Goal: Check status: Check status

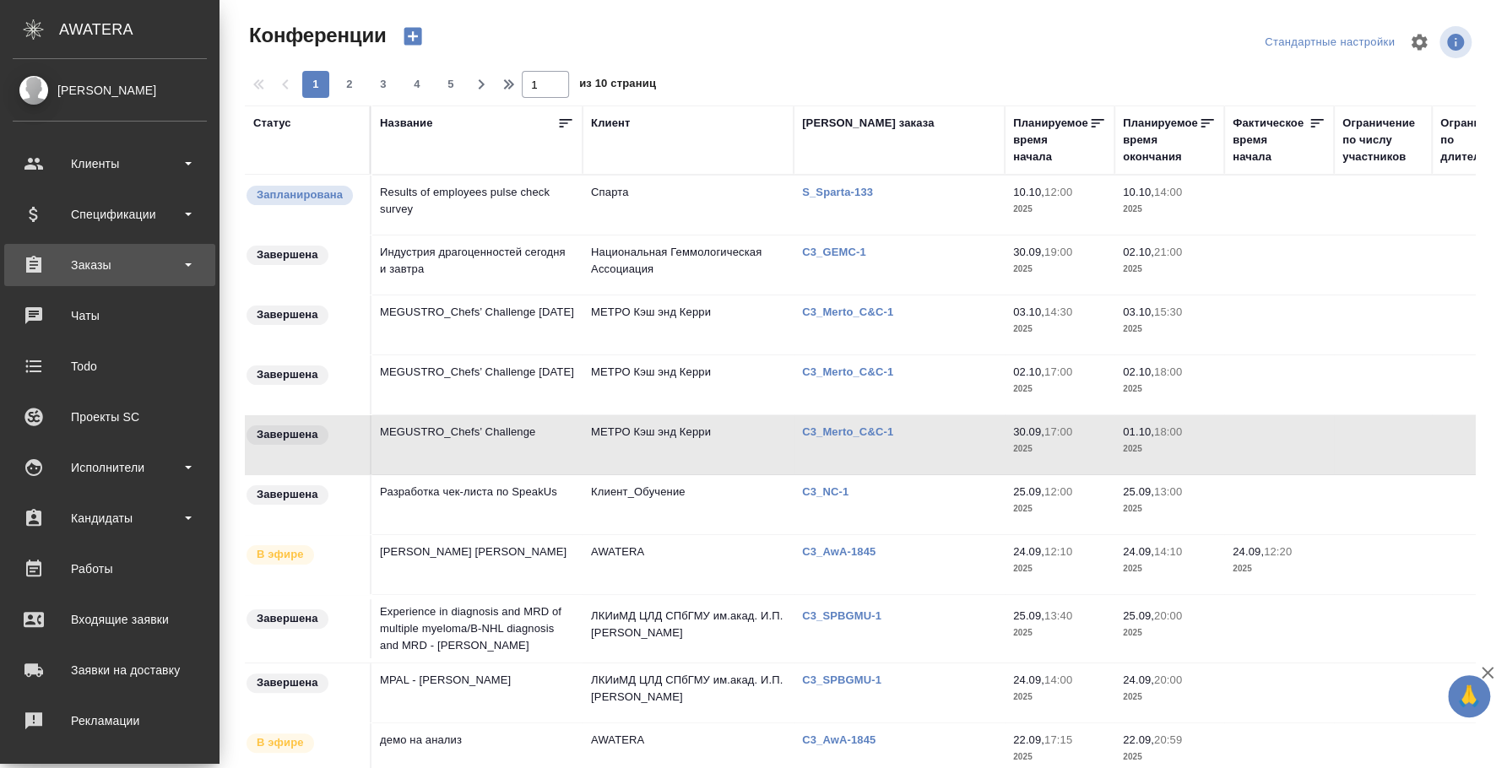
click at [131, 258] on div "Заказы" at bounding box center [110, 264] width 194 height 25
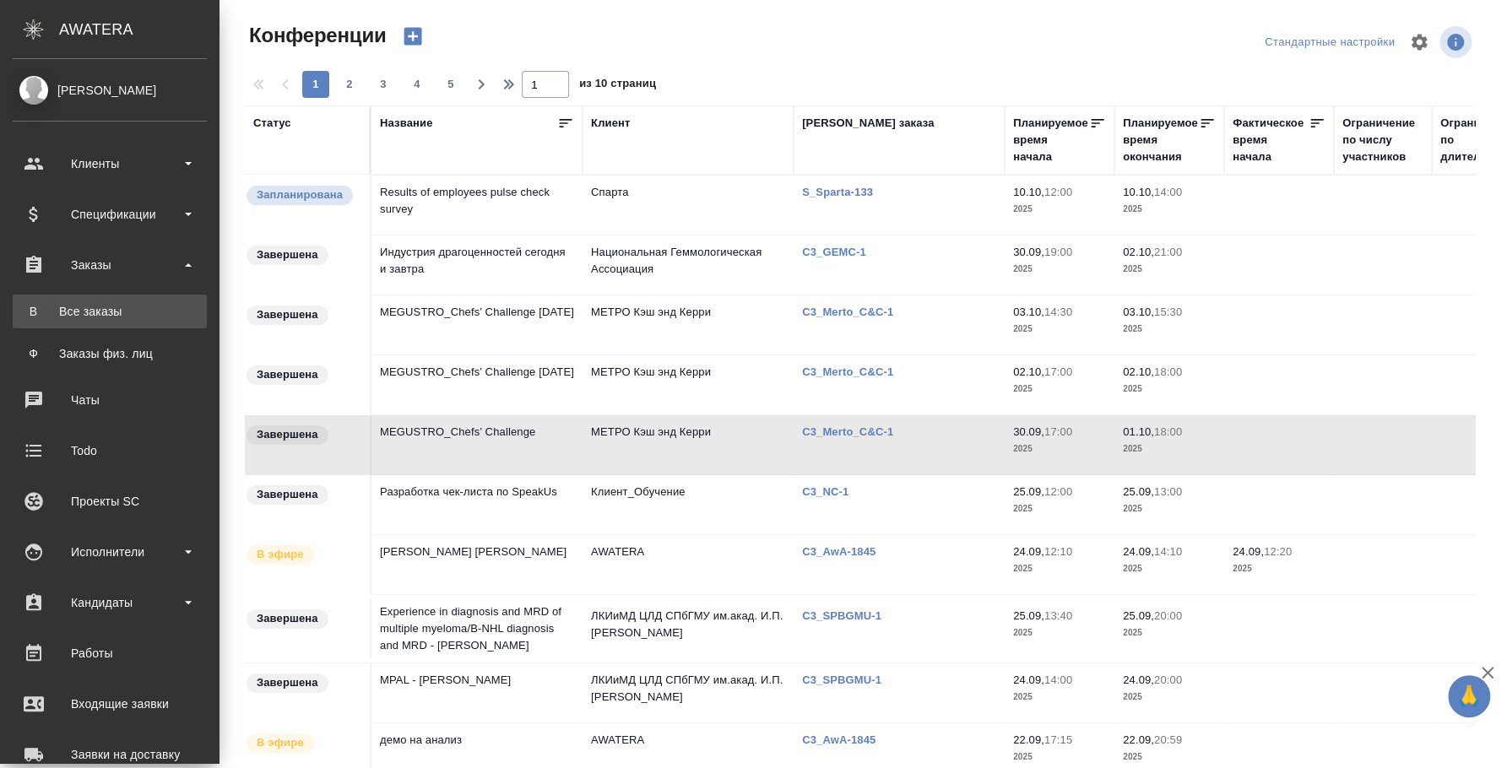
click at [131, 306] on div "Все заказы" at bounding box center [109, 311] width 177 height 17
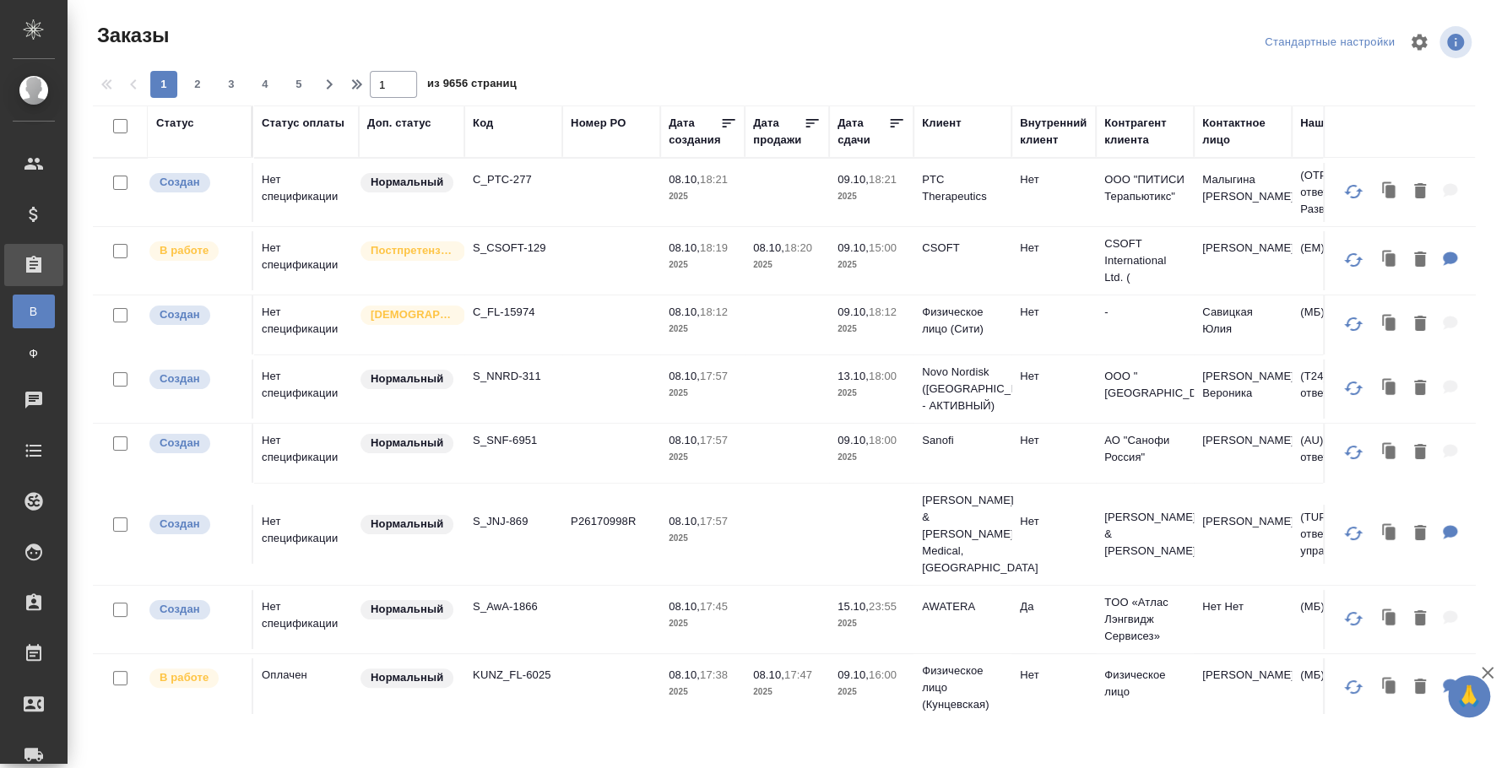
click at [490, 120] on div "Код" at bounding box center [483, 123] width 20 height 17
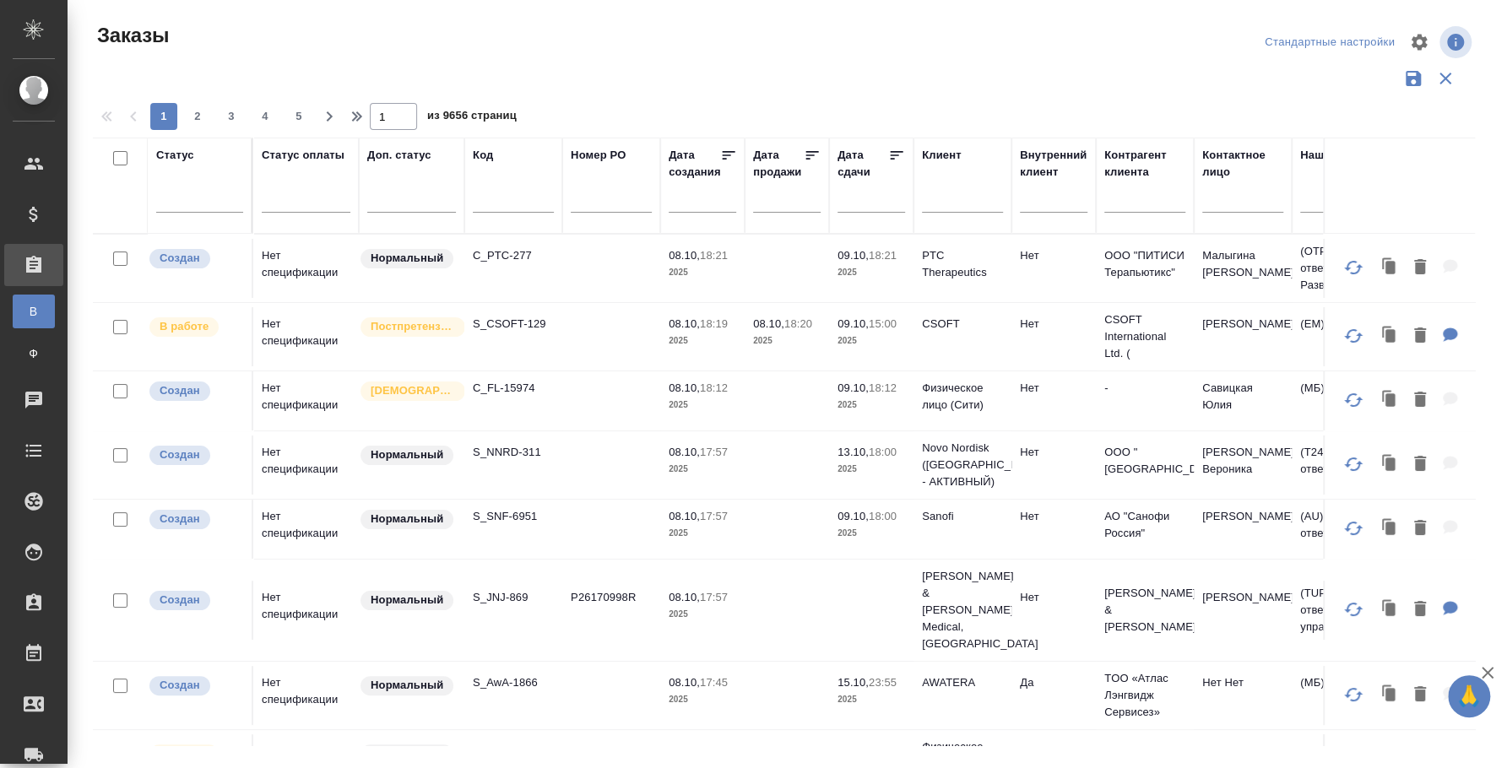
click at [506, 196] on input "text" at bounding box center [513, 202] width 81 height 21
paste input "C3_FL-8001"
type input "C3_FL-8001"
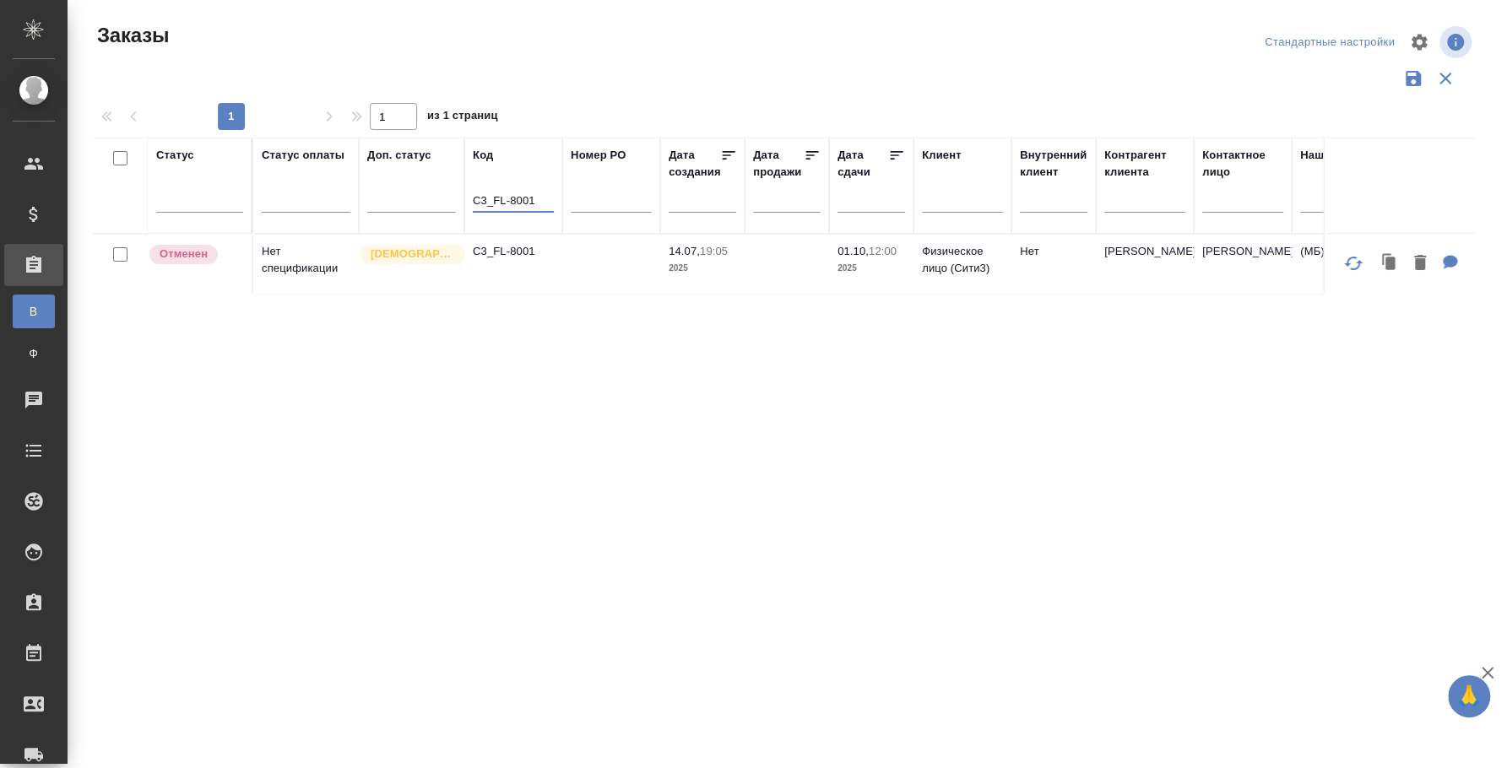
click at [523, 258] on p "C3_FL-8001" at bounding box center [513, 251] width 81 height 17
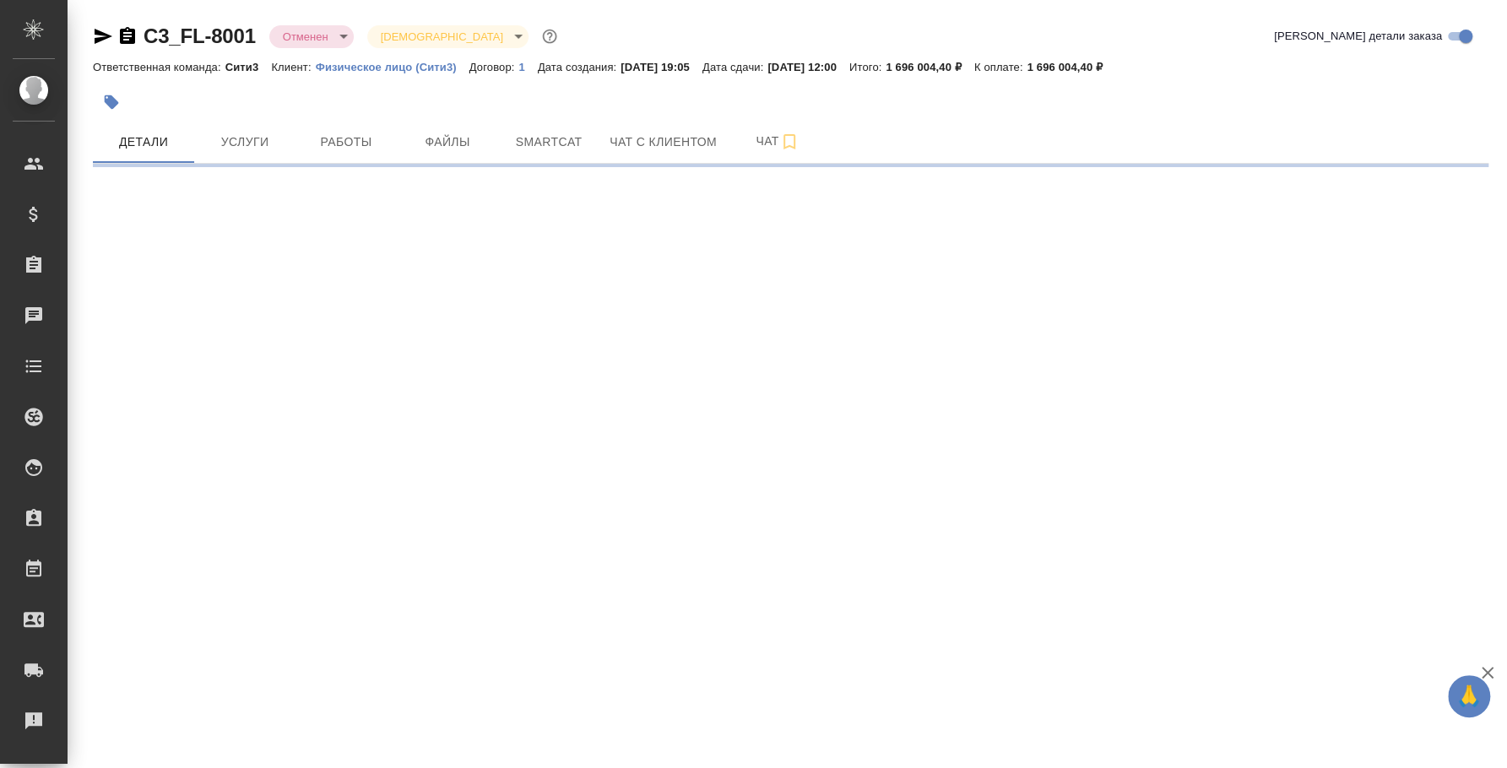
select select "RU"
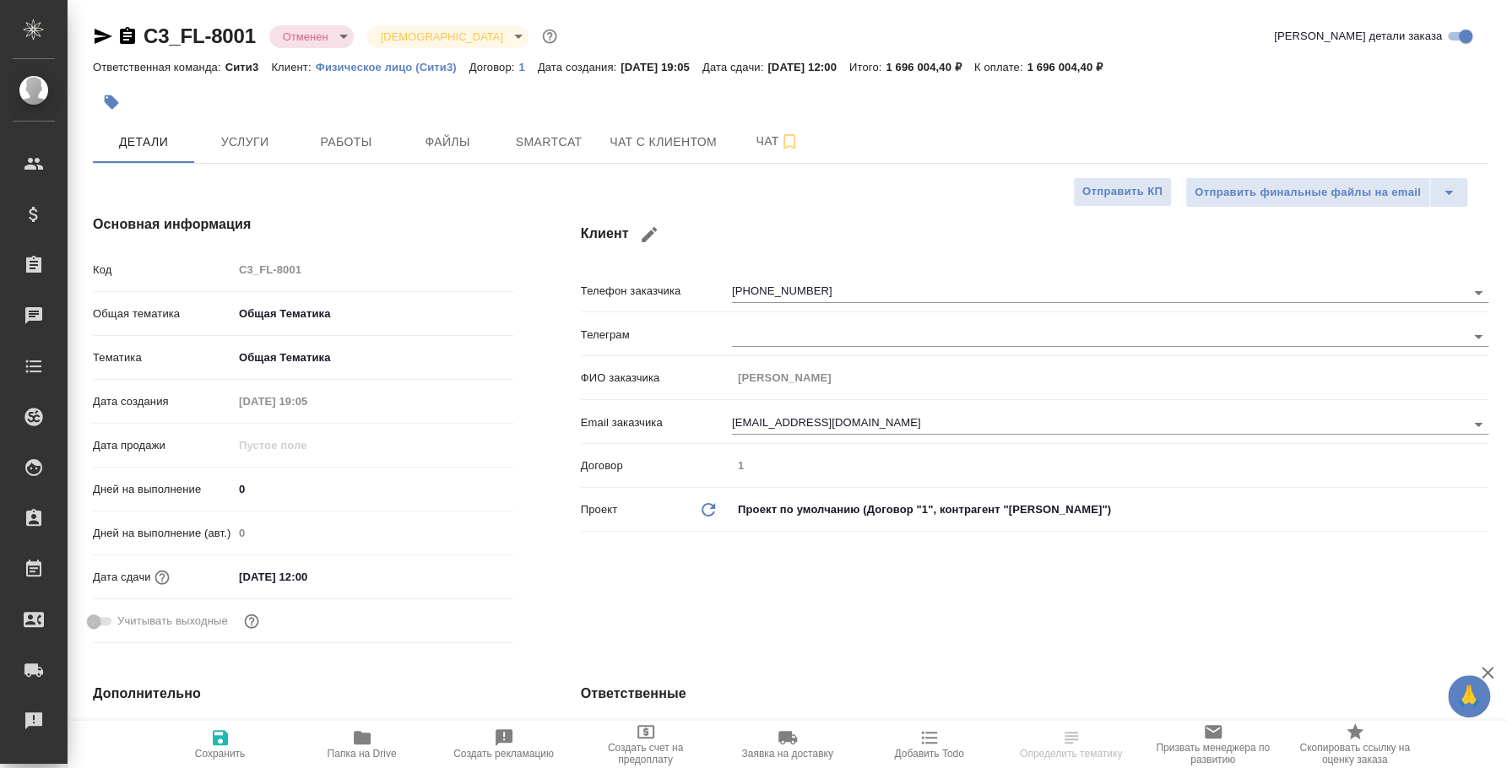
type textarea "x"
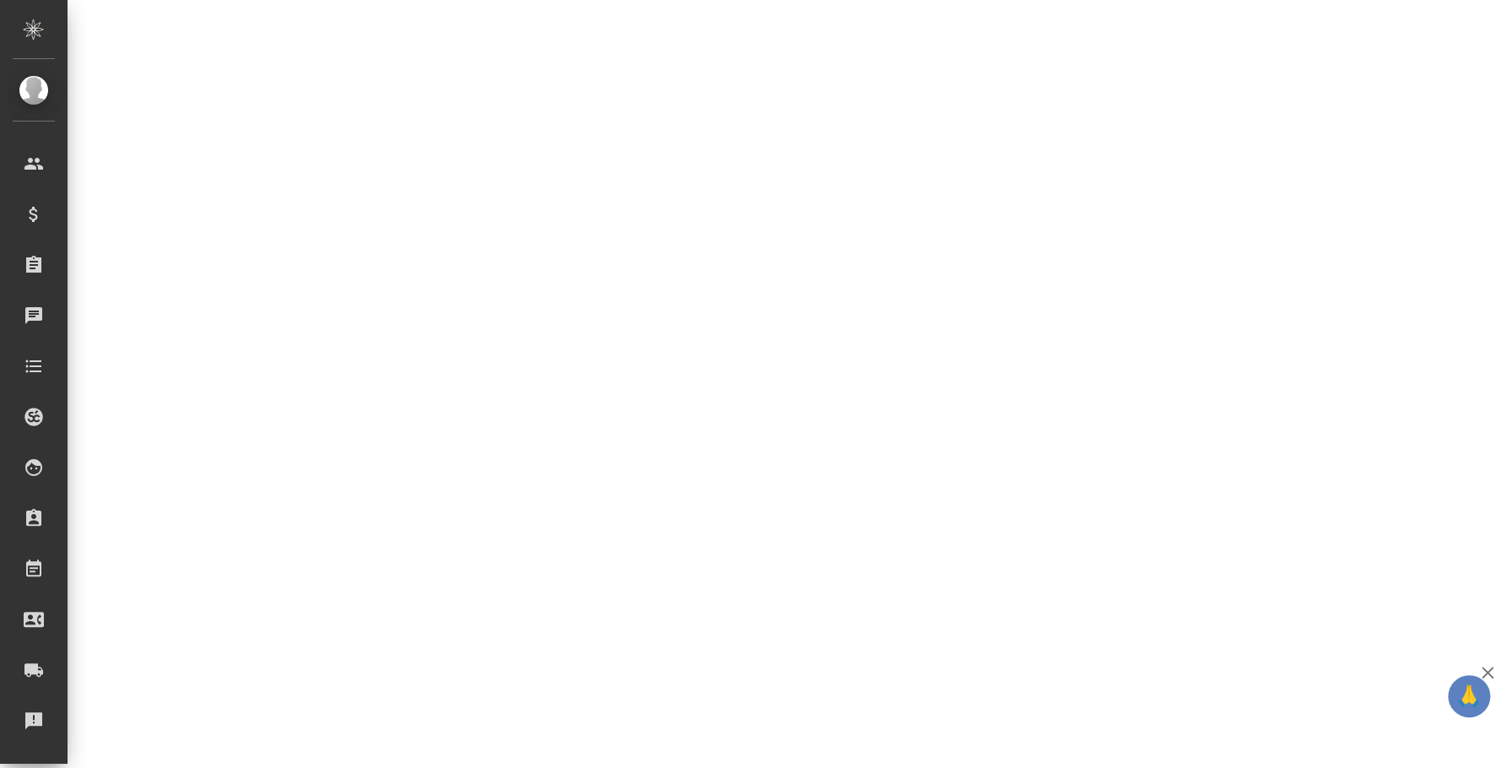
select select "RU"
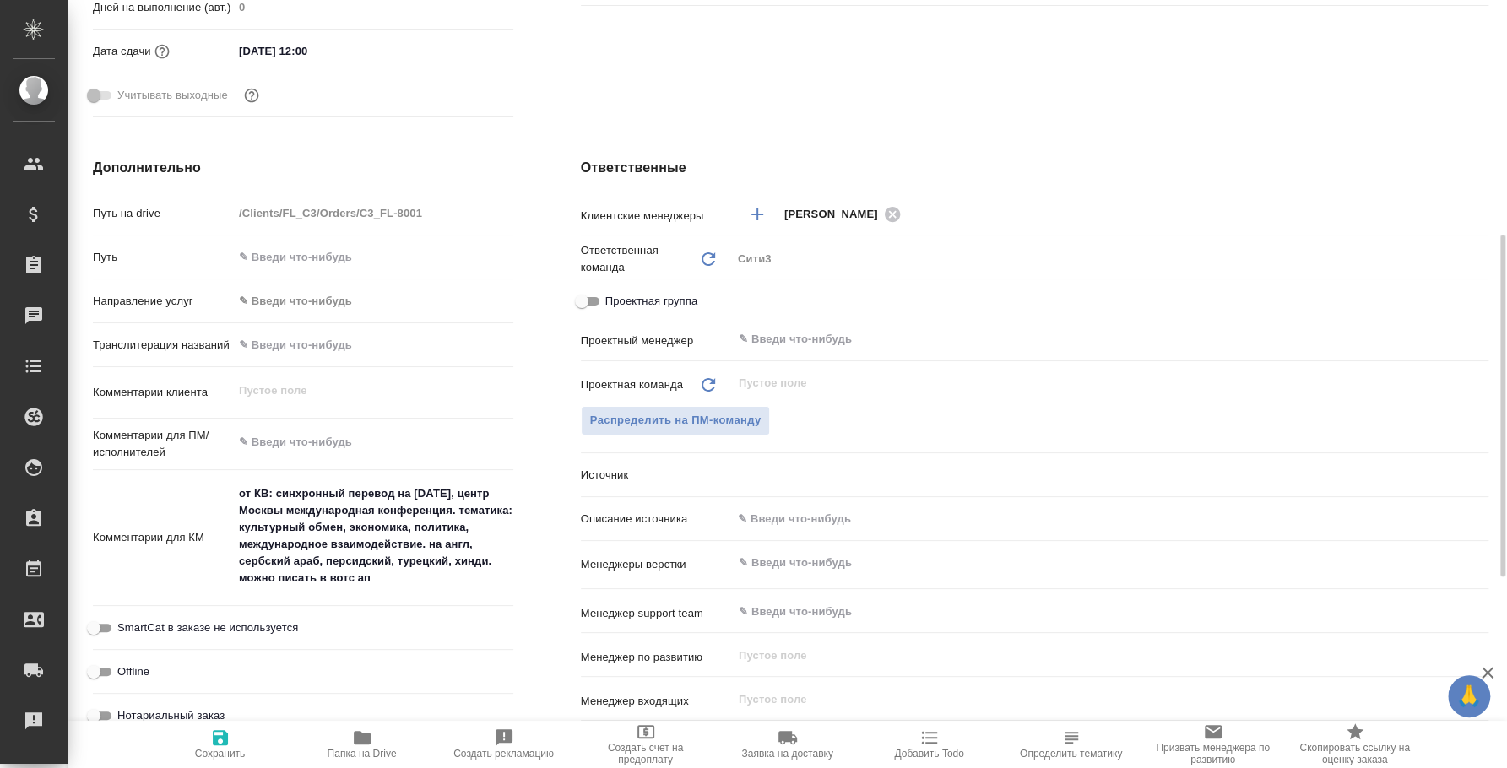
type textarea "x"
